Goal: Transaction & Acquisition: Purchase product/service

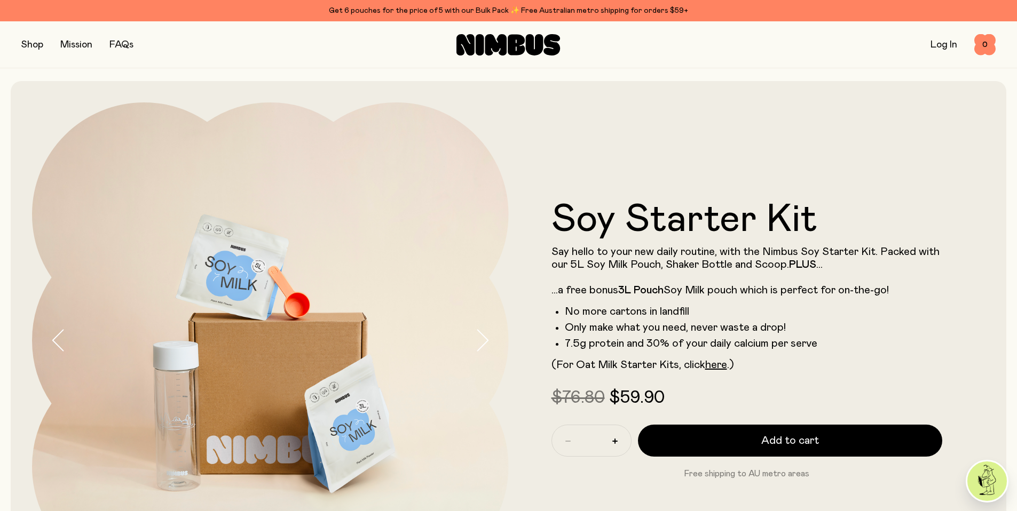
click at [32, 46] on button "button" at bounding box center [32, 44] width 22 height 15
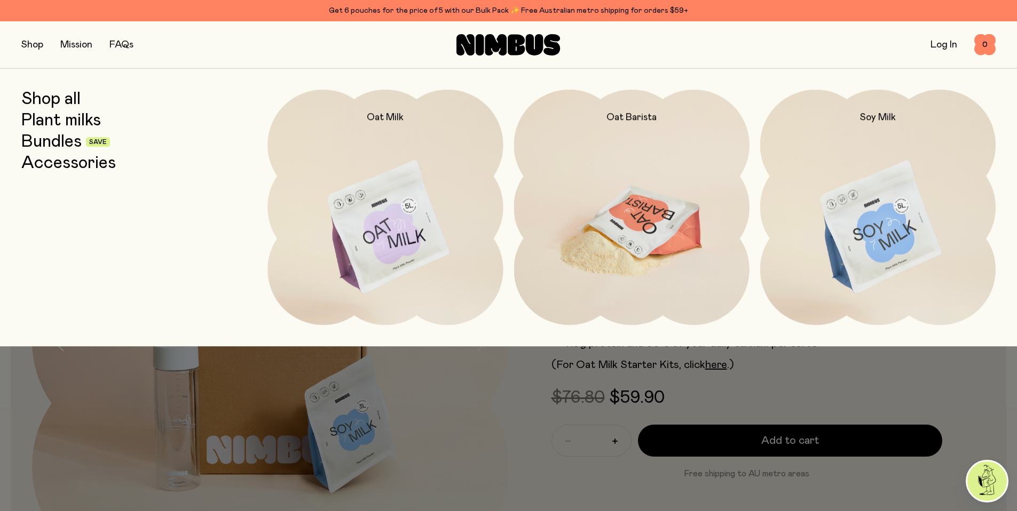
click at [613, 199] on img at bounding box center [631, 228] width 235 height 276
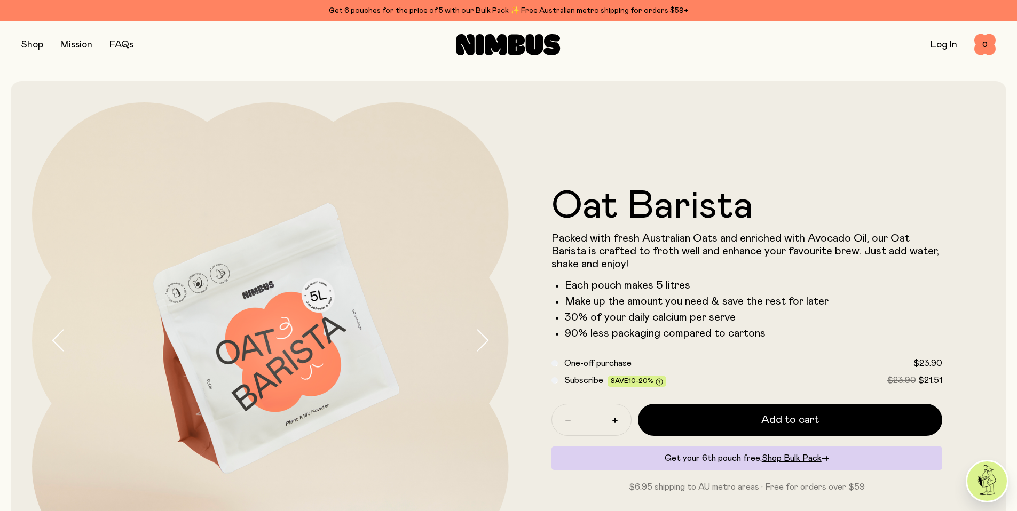
click at [30, 45] on button "button" at bounding box center [32, 44] width 22 height 15
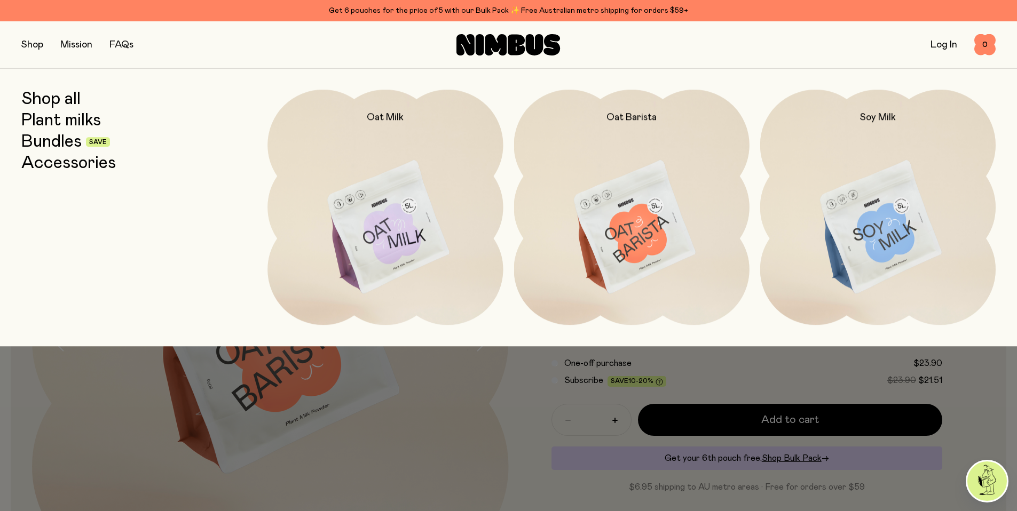
click at [66, 142] on link "Bundles" at bounding box center [51, 141] width 60 height 19
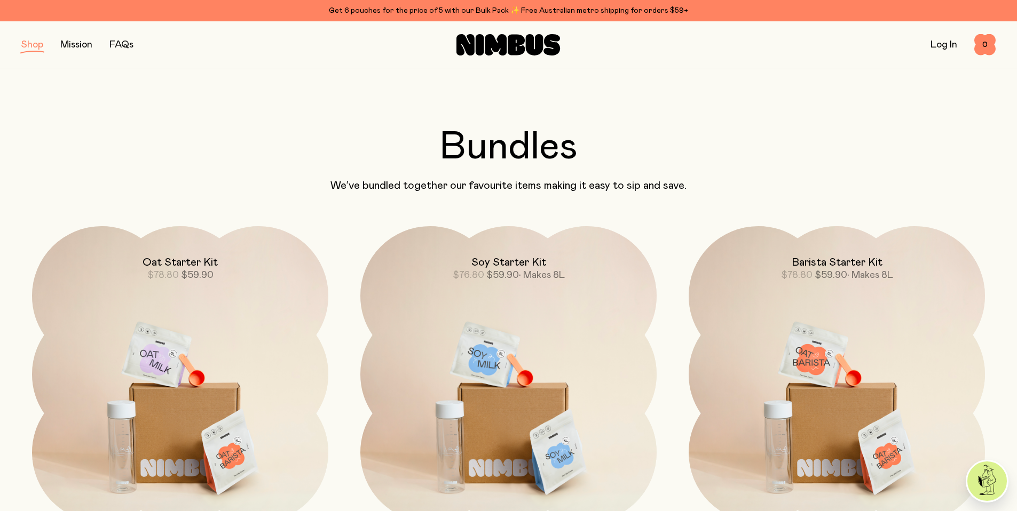
scroll to position [193, 0]
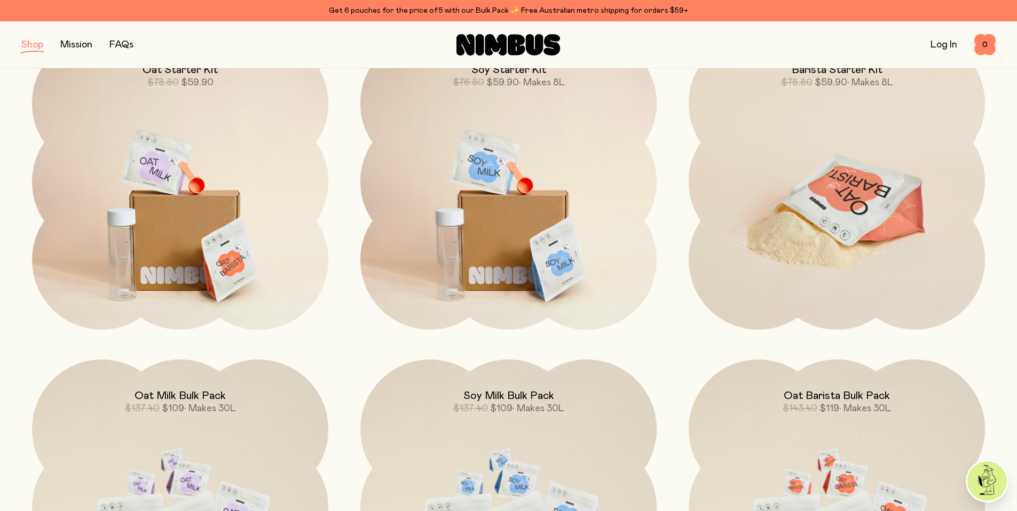
click at [797, 201] on img at bounding box center [836, 208] width 296 height 348
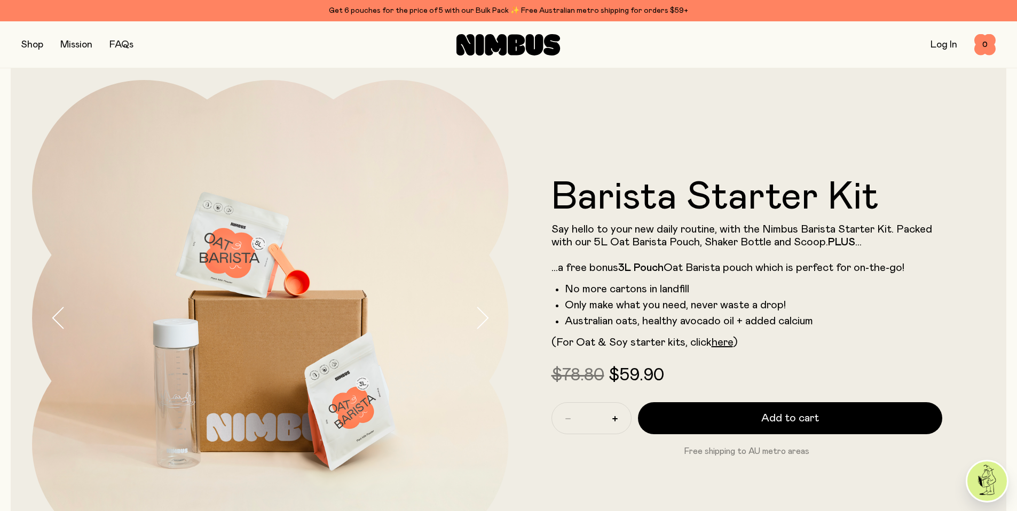
scroll to position [23, 0]
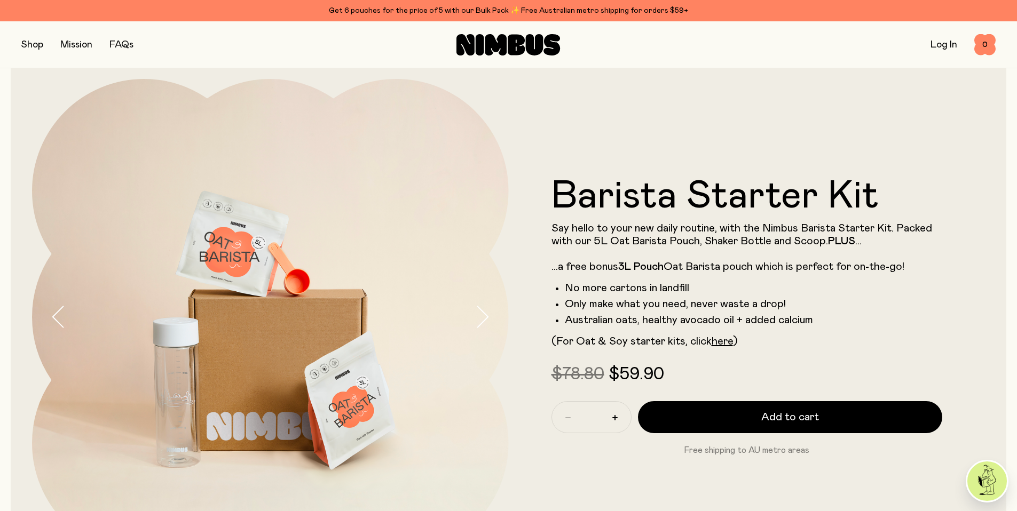
click at [23, 44] on button "button" at bounding box center [32, 44] width 22 height 15
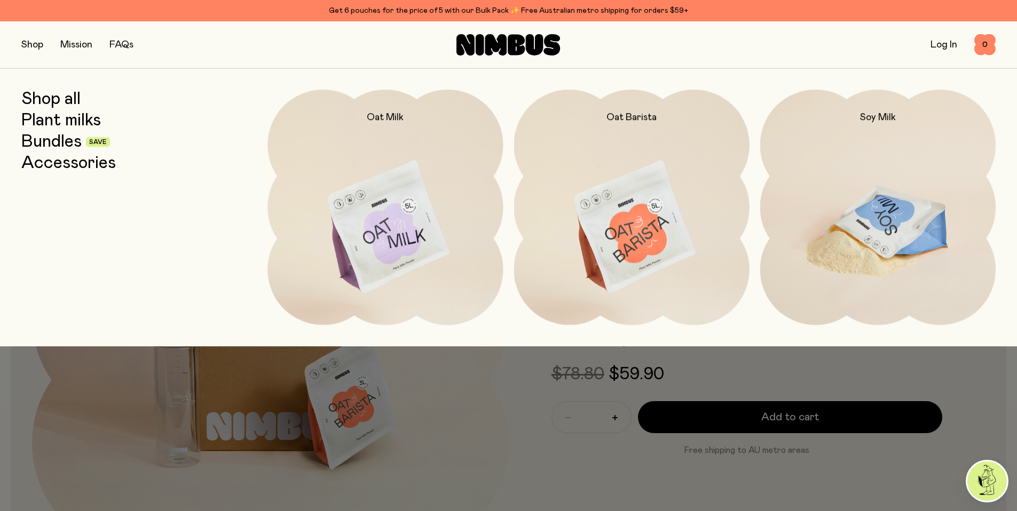
click at [867, 196] on img at bounding box center [877, 228] width 235 height 276
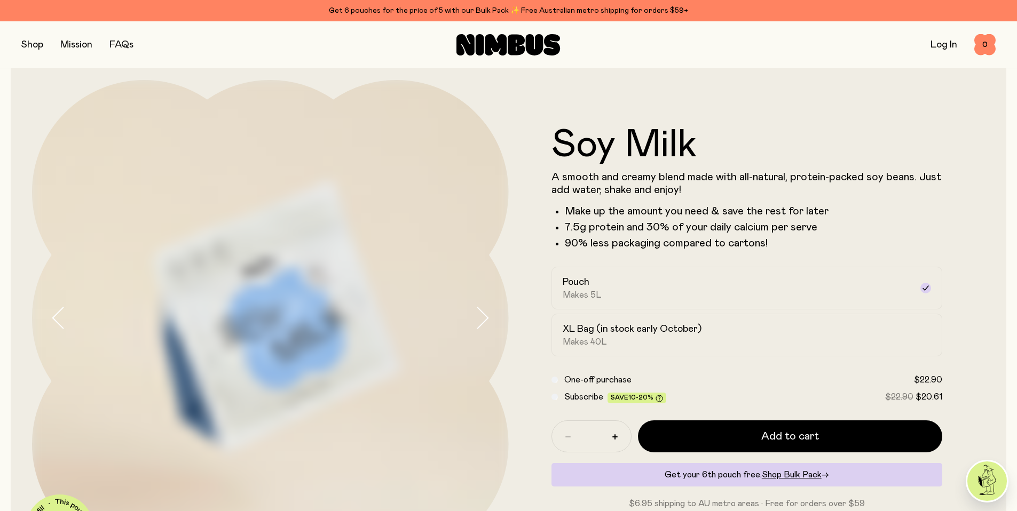
scroll to position [25, 0]
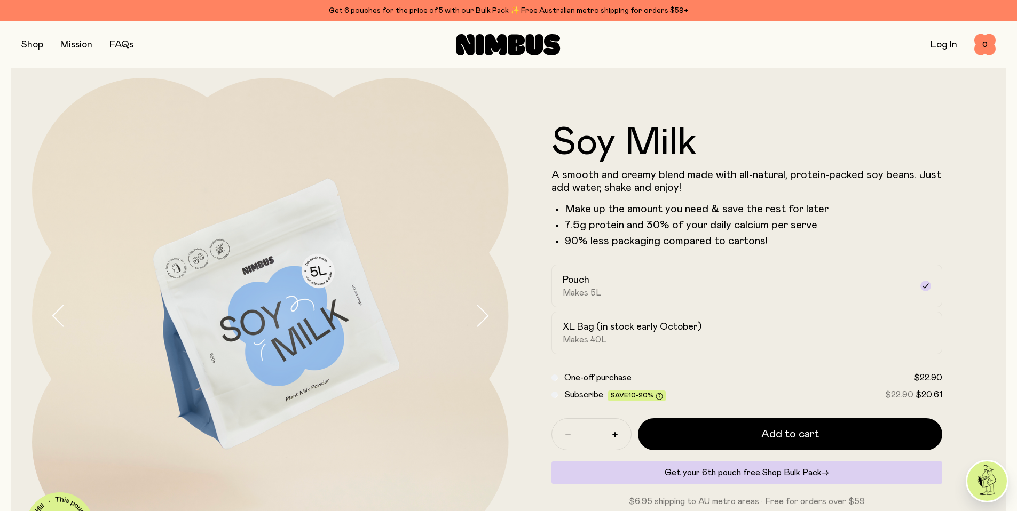
click at [27, 41] on button "button" at bounding box center [32, 44] width 22 height 15
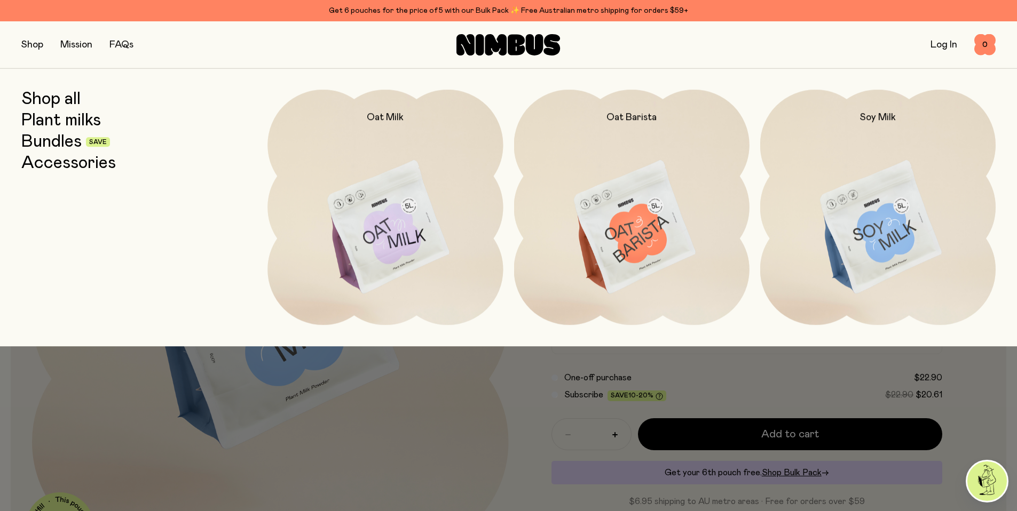
click at [57, 142] on link "Bundles" at bounding box center [51, 141] width 60 height 19
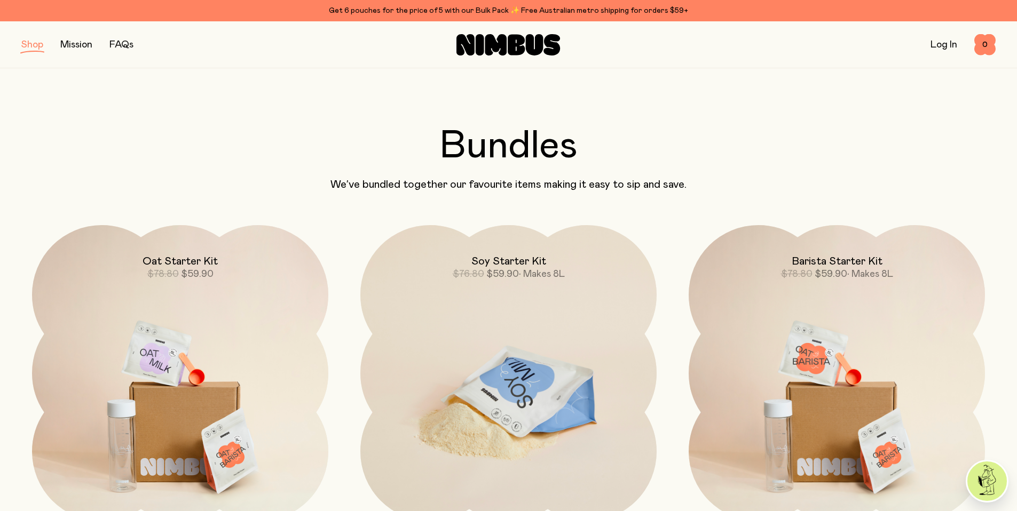
scroll to position [2, 0]
click at [487, 331] on img at bounding box center [508, 398] width 296 height 348
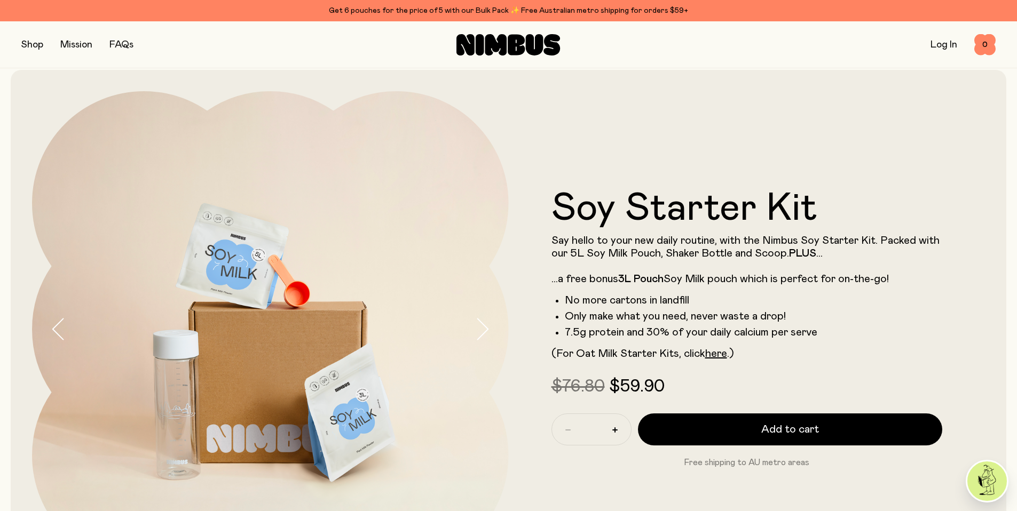
scroll to position [14, 0]
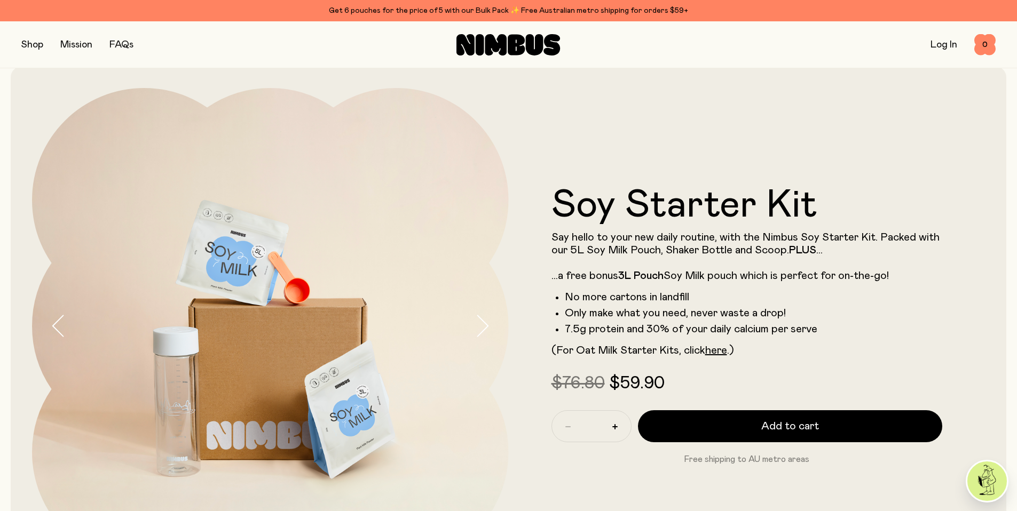
click at [32, 42] on button "button" at bounding box center [32, 44] width 22 height 15
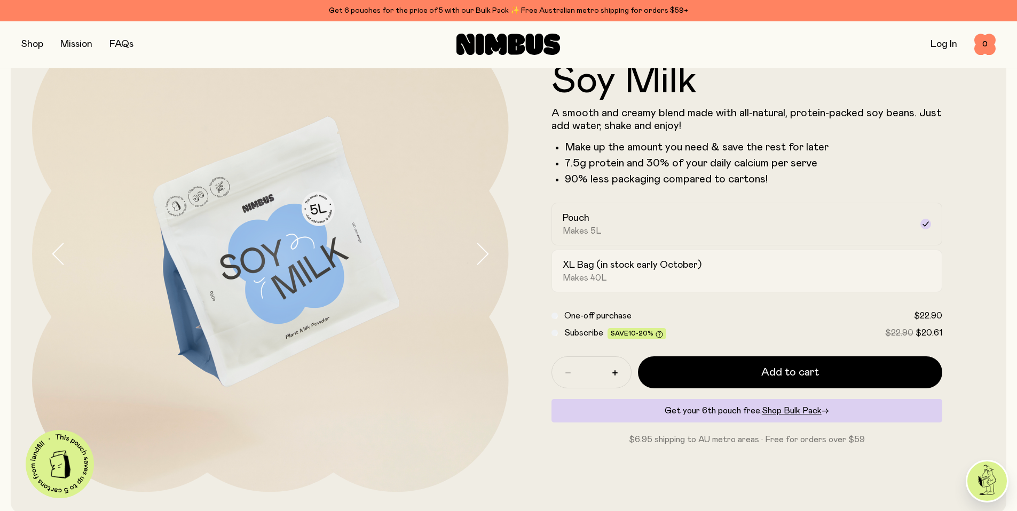
scroll to position [87, 0]
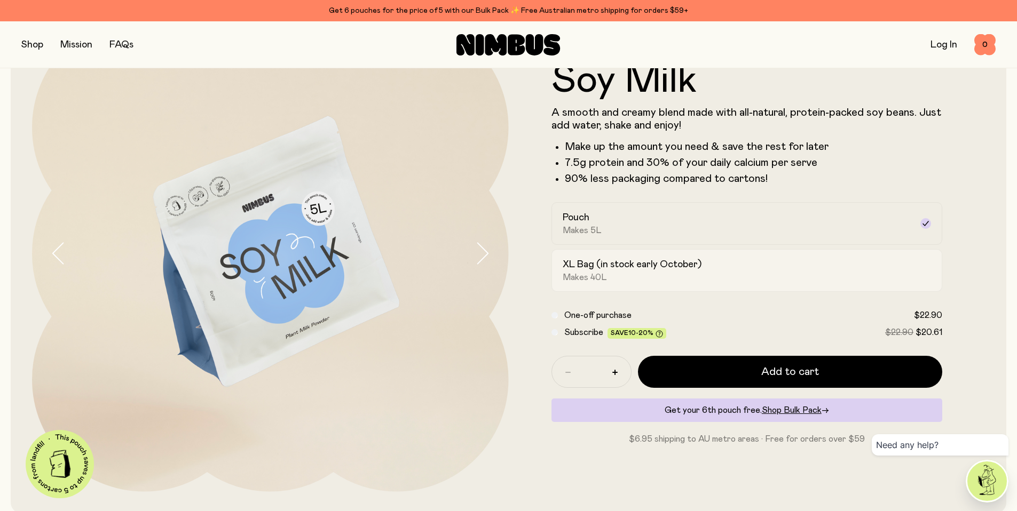
click at [653, 266] on h2 "XL Bag (in stock early October)" at bounding box center [631, 264] width 139 height 13
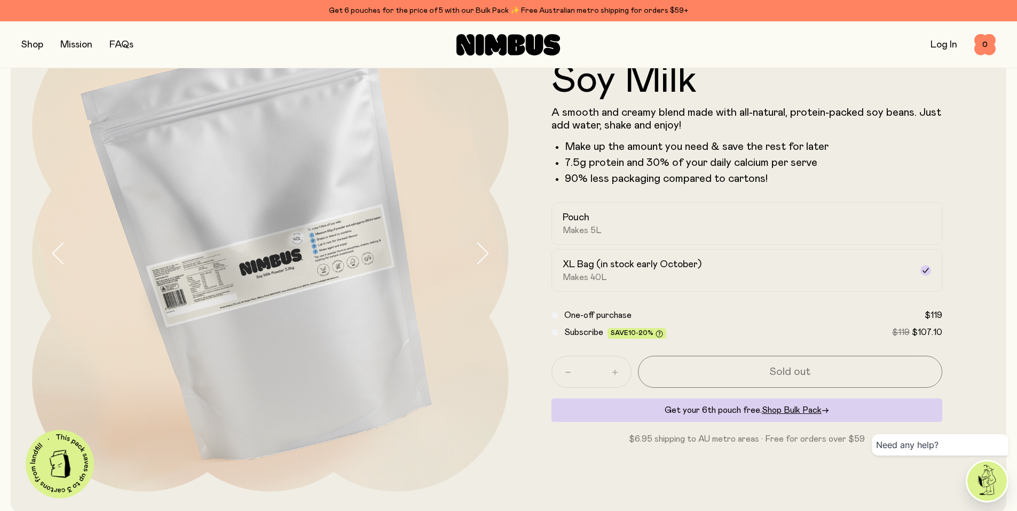
click at [667, 201] on form "Soy Milk A smooth and creamy blend made with all-natural, protein-packed soy be…" at bounding box center [747, 253] width 477 height 384
click at [663, 218] on div "Pouch Makes 5L" at bounding box center [737, 223] width 350 height 25
